Goal: Book appointment/travel/reservation

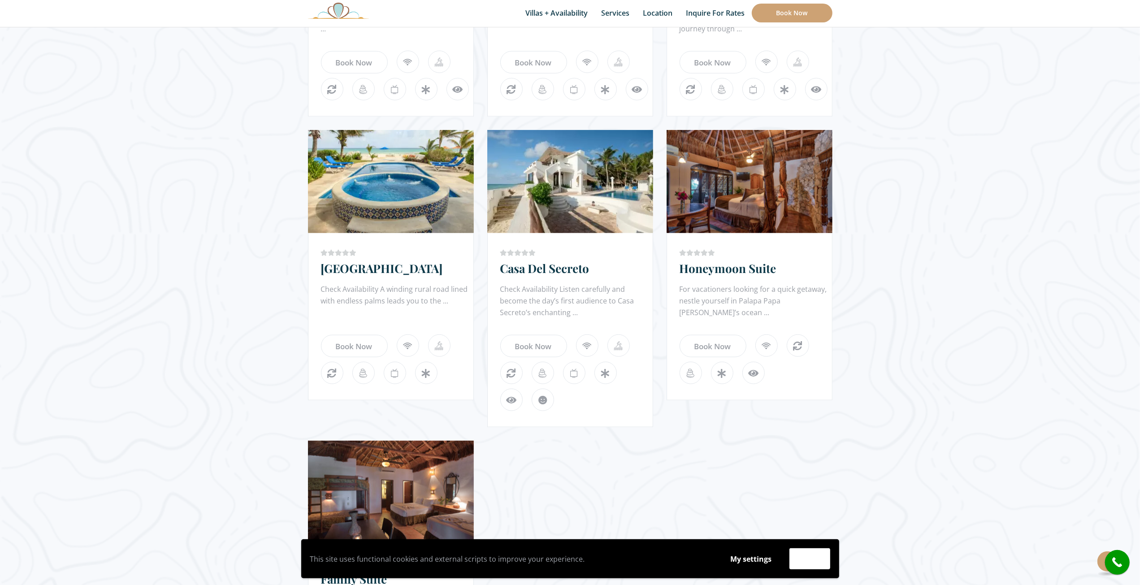
scroll to position [627, 0]
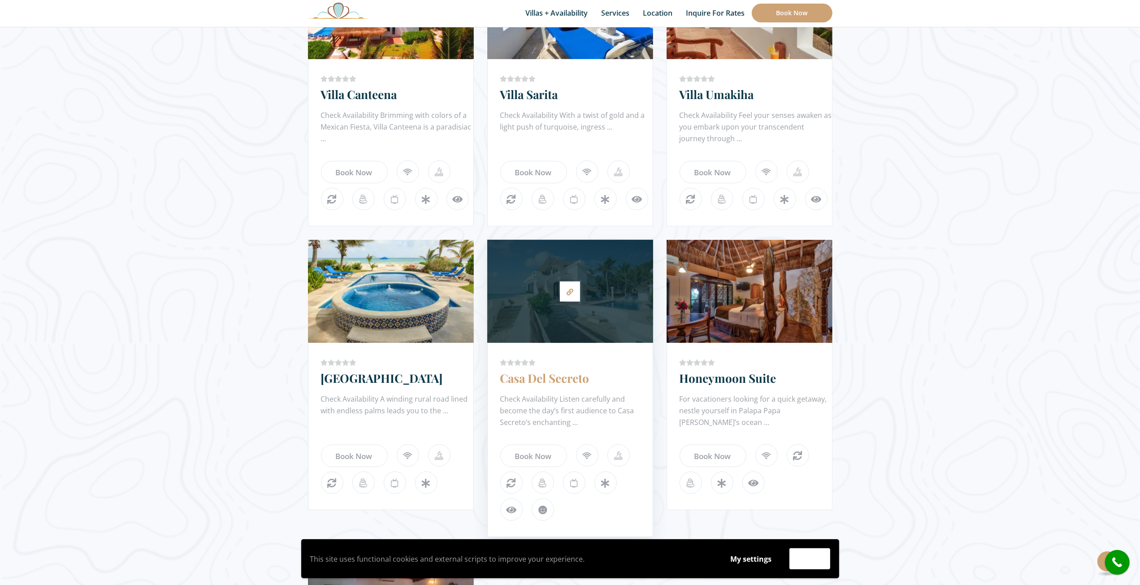
click at [548, 380] on link "Casa Del Secreto" at bounding box center [544, 378] width 89 height 16
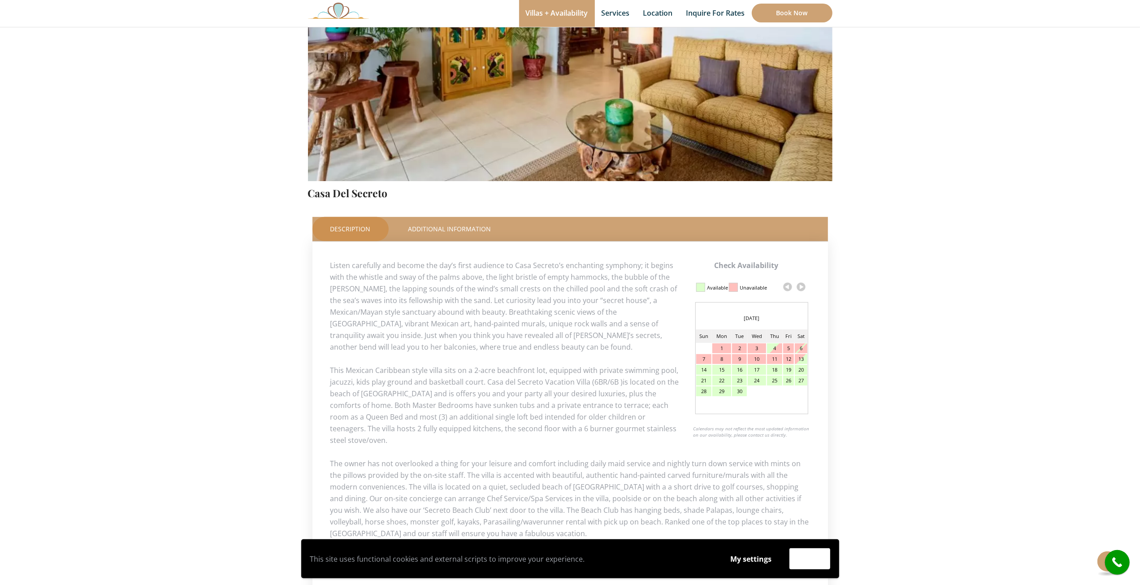
scroll to position [251, 0]
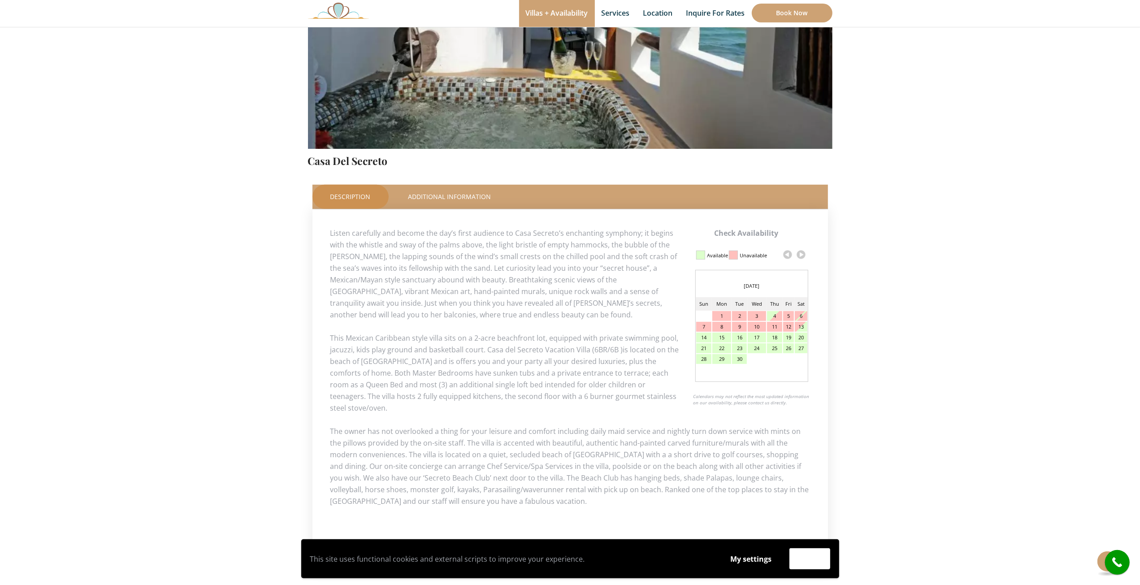
click at [803, 252] on link at bounding box center [800, 254] width 13 height 13
click at [801, 253] on link at bounding box center [800, 254] width 13 height 13
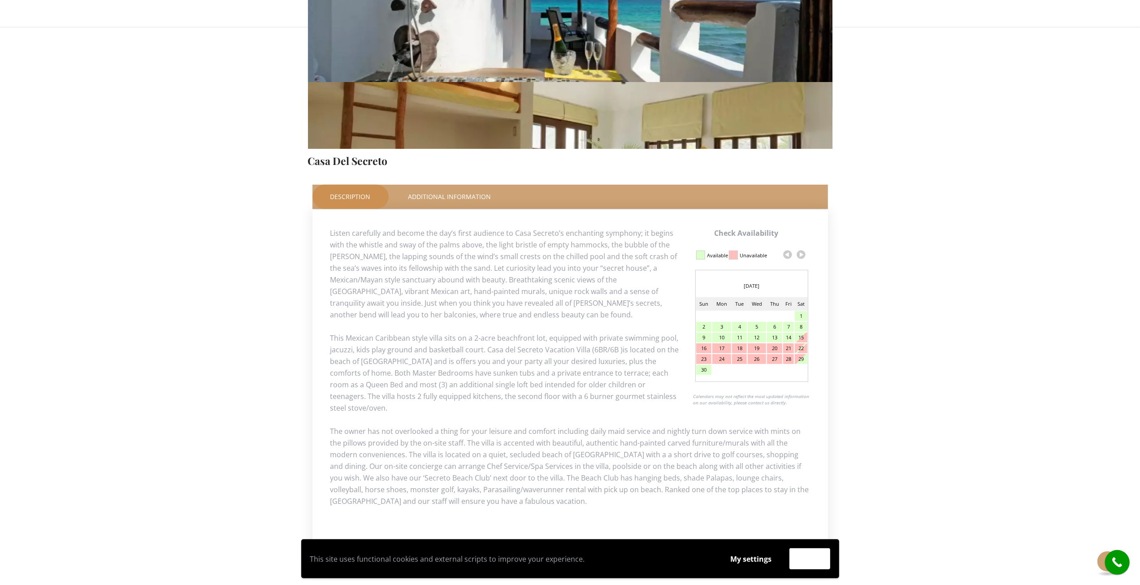
click at [801, 253] on link at bounding box center [800, 254] width 13 height 13
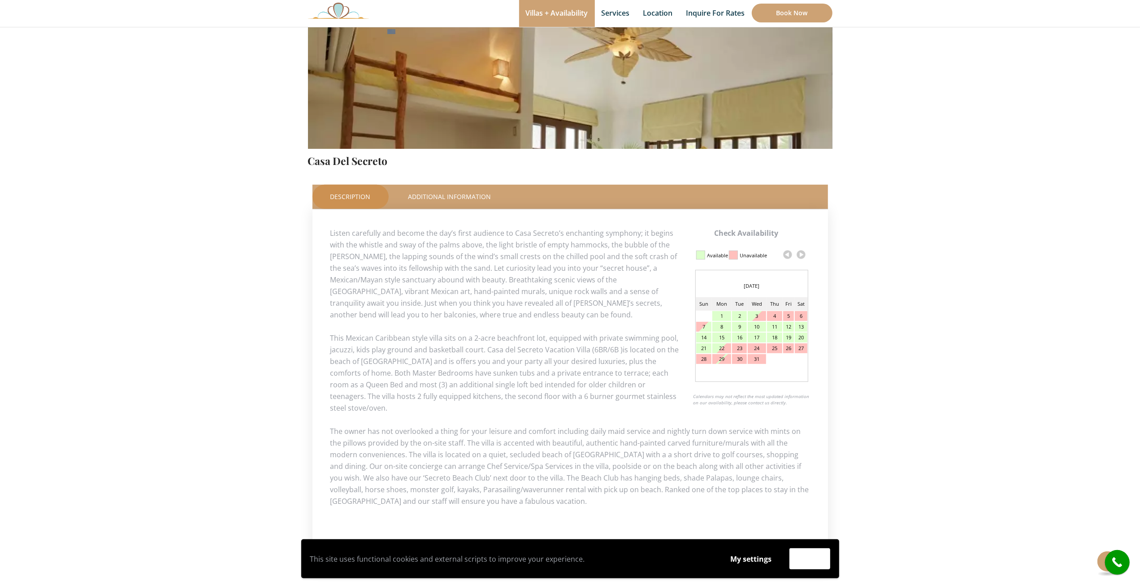
click at [801, 253] on link at bounding box center [800, 254] width 13 height 13
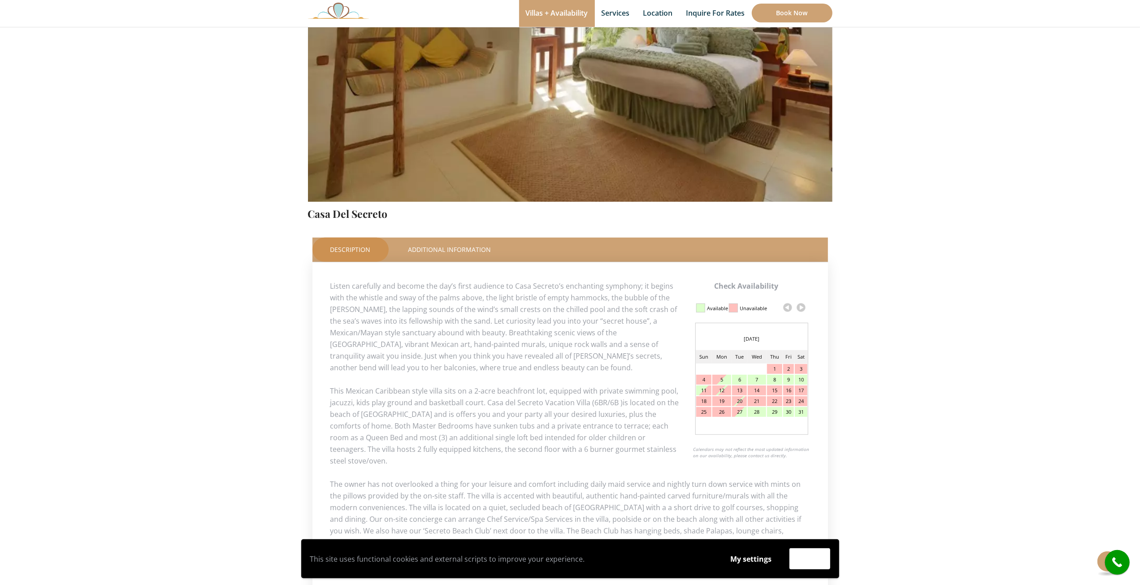
scroll to position [220, 0]
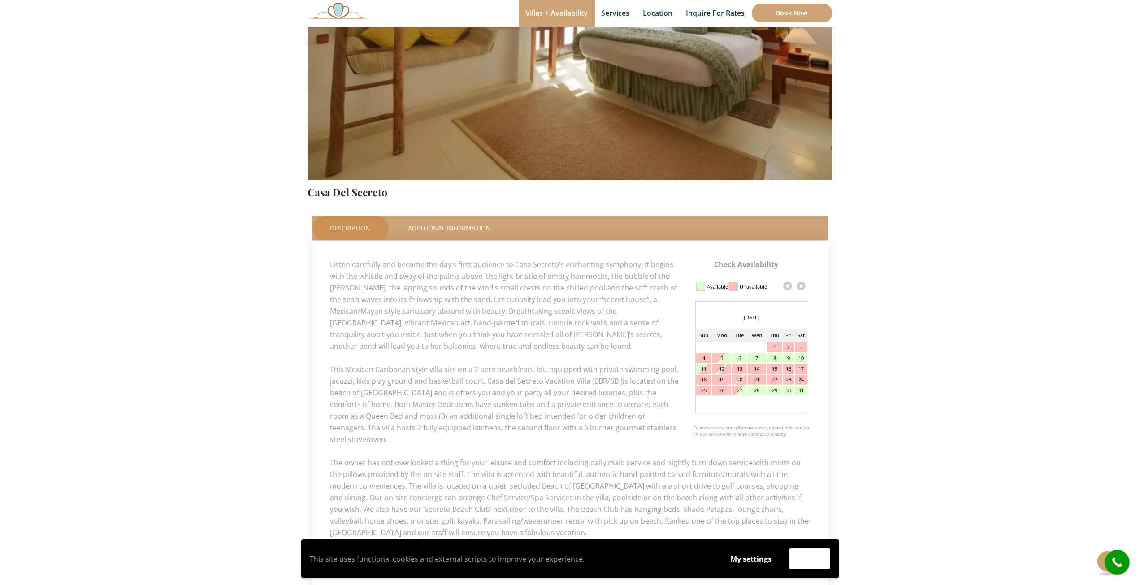
click at [800, 288] on link at bounding box center [800, 285] width 13 height 13
click at [801, 284] on link at bounding box center [800, 285] width 13 height 13
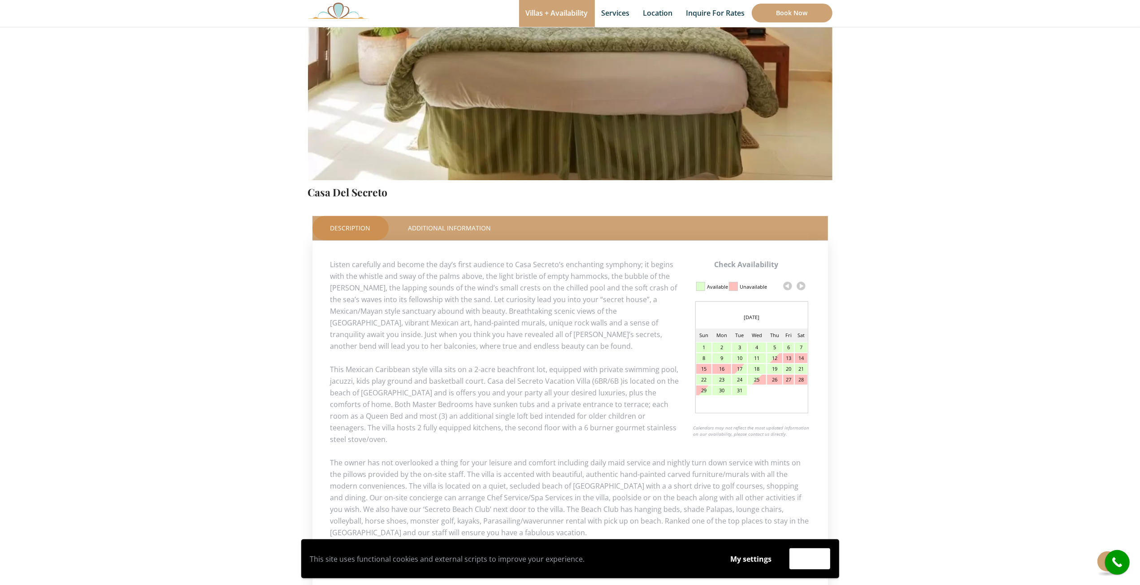
click at [801, 284] on link at bounding box center [800, 285] width 13 height 13
click at [799, 346] on div "2" at bounding box center [801, 347] width 12 height 10
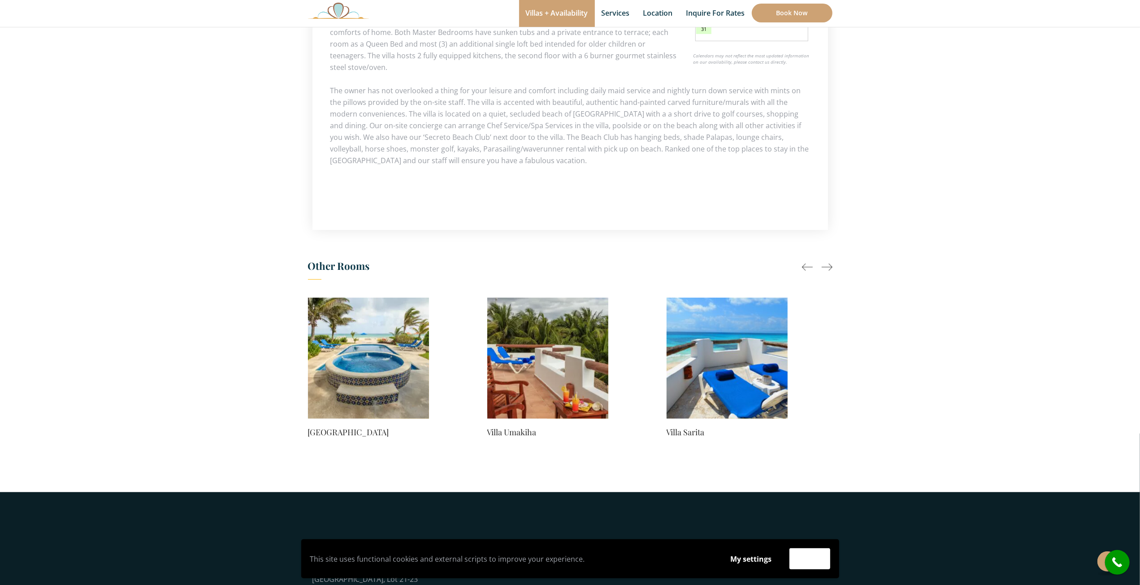
scroll to position [233, 0]
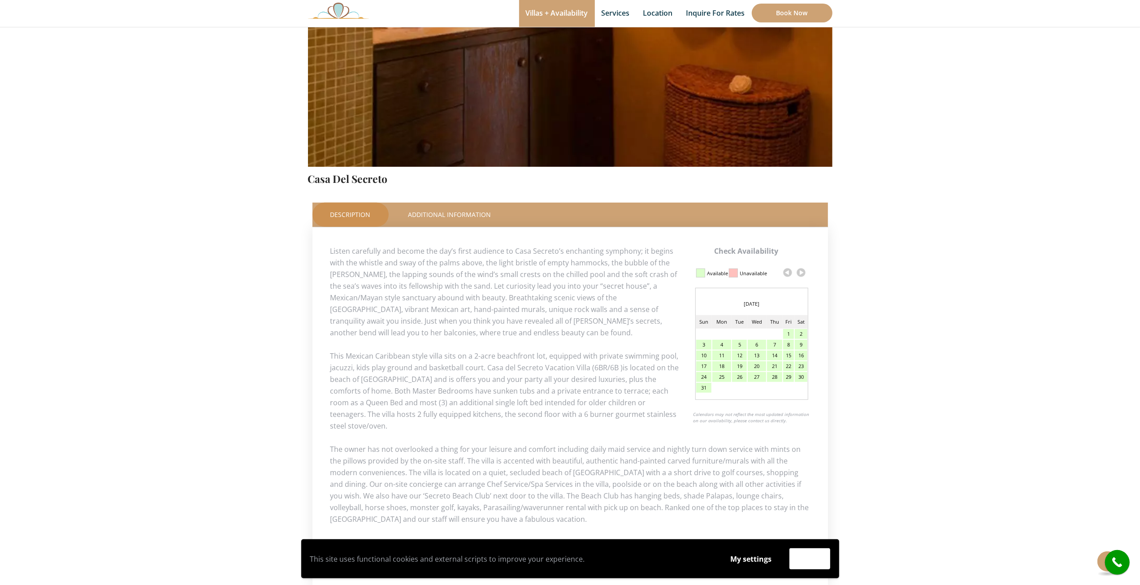
click at [800, 342] on div "9" at bounding box center [801, 345] width 12 height 10
click at [802, 352] on div "16" at bounding box center [801, 355] width 12 height 10
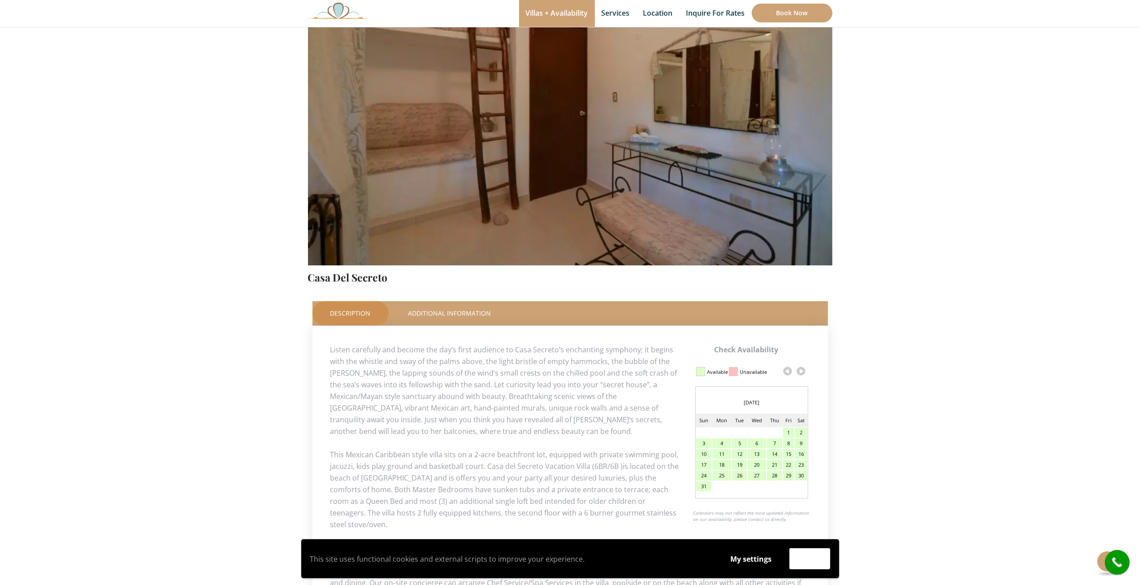
scroll to position [0, 0]
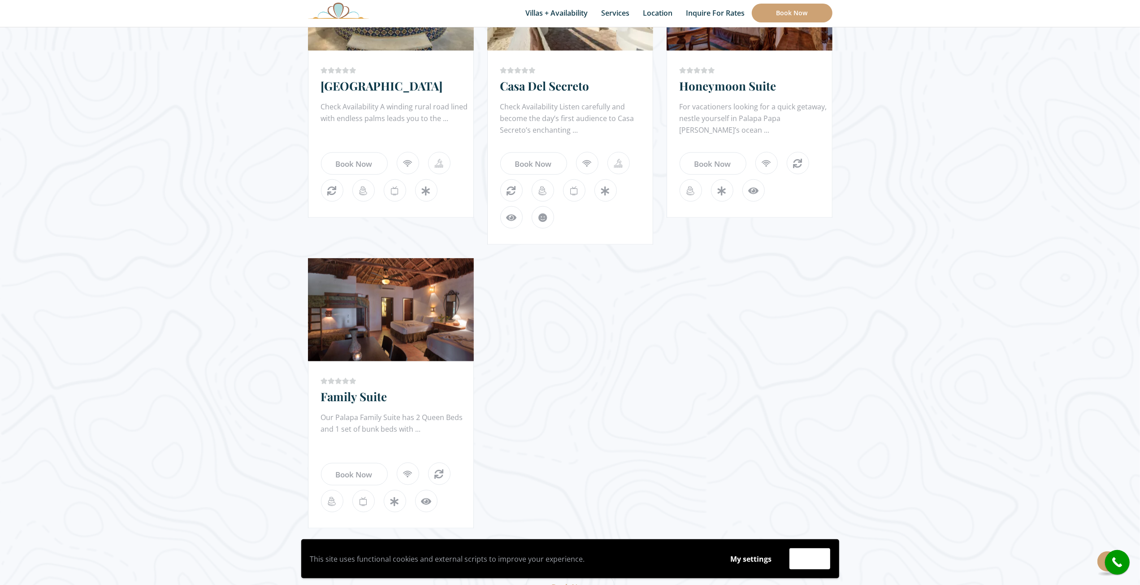
scroll to position [627, 0]
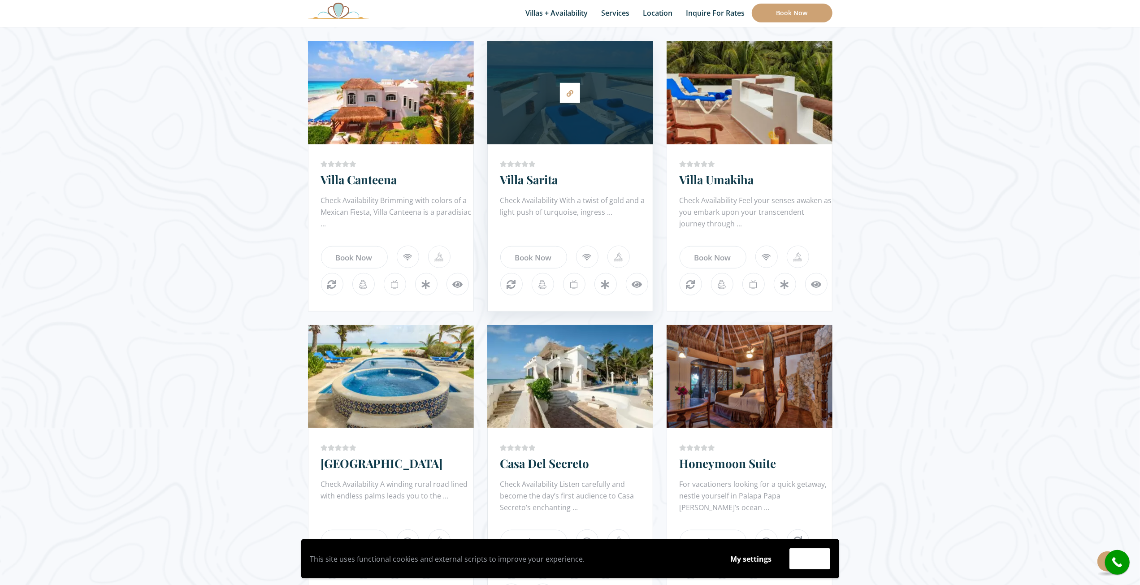
click at [562, 203] on div "Check Availability With a twist of gold and a light push of turquoise, ingress …" at bounding box center [576, 212] width 152 height 36
click at [538, 181] on link "Villa Sarita" at bounding box center [529, 180] width 58 height 16
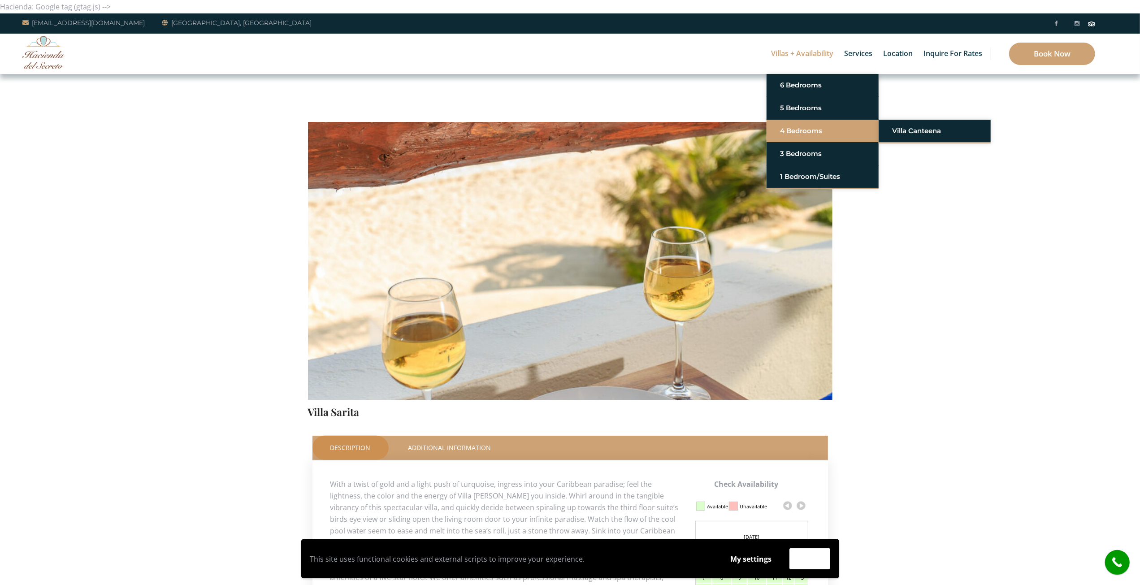
click at [803, 131] on link "4 Bedrooms" at bounding box center [822, 131] width 85 height 16
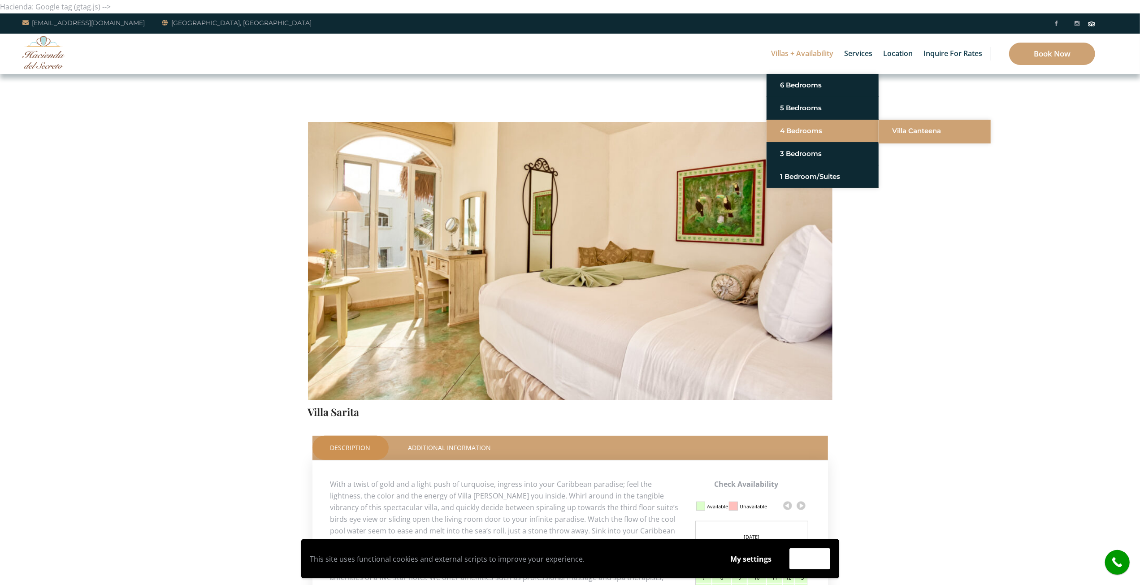
click at [925, 136] on link "Villa Canteena" at bounding box center [934, 131] width 85 height 16
